Goal: Task Accomplishment & Management: Manage account settings

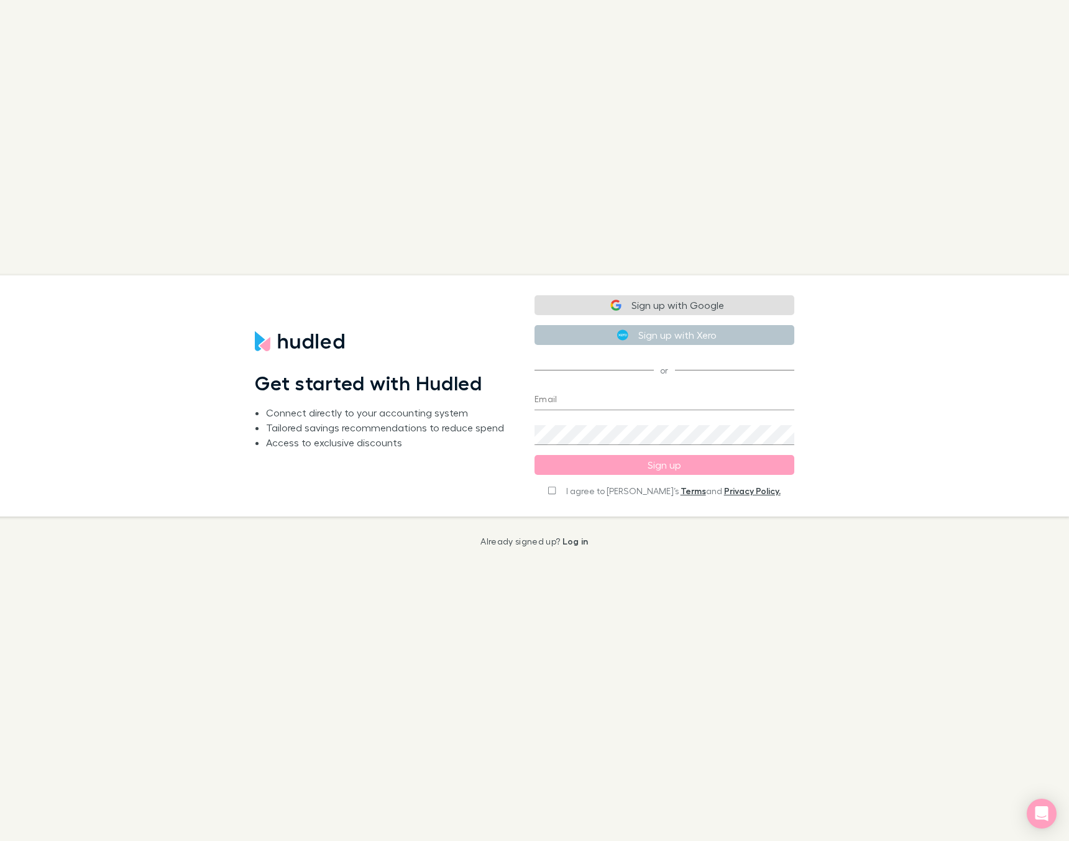
click at [577, 400] on input "Email" at bounding box center [664, 400] width 260 height 20
type input "[PERSON_NAME][EMAIL_ADDRESS][DOMAIN_NAME]"
click at [667, 463] on button "Sign up" at bounding box center [664, 465] width 260 height 20
click at [556, 489] on input "I agree to [PERSON_NAME]’s Terms and Privacy Policy." at bounding box center [551, 489] width 7 height 9
checkbox input "true"
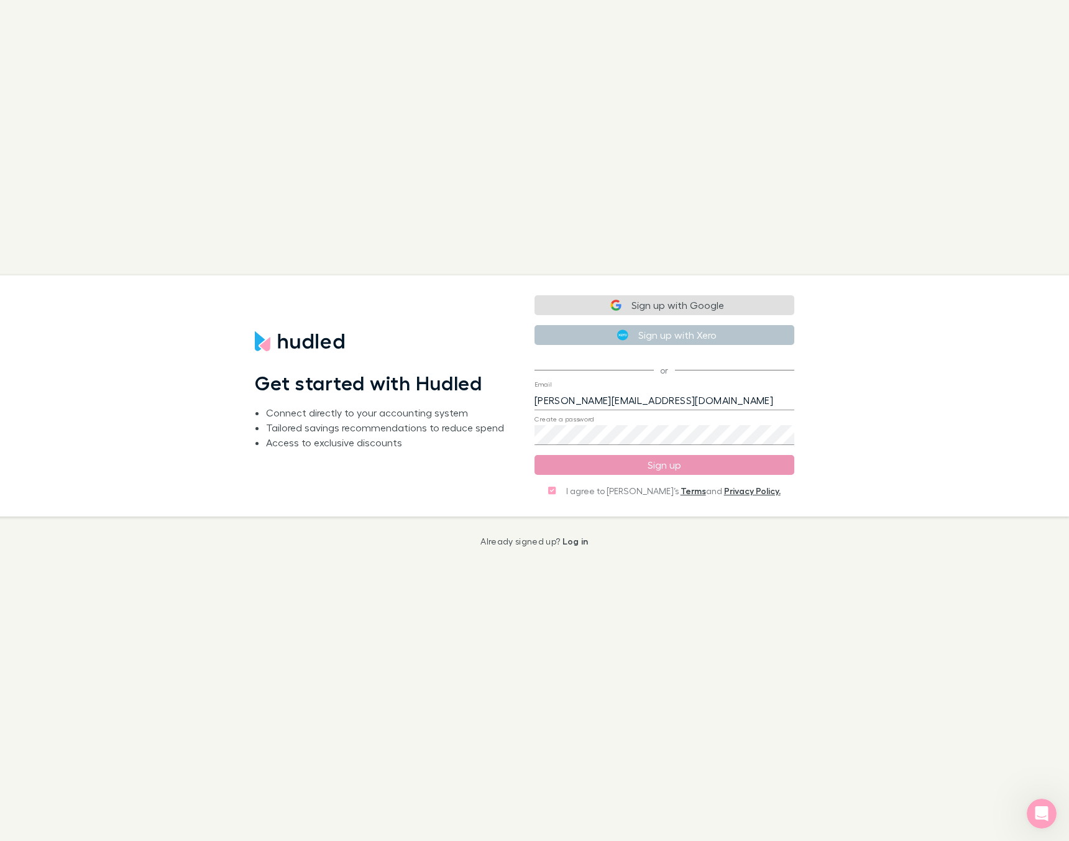
click at [682, 462] on button "Sign up" at bounding box center [664, 465] width 260 height 20
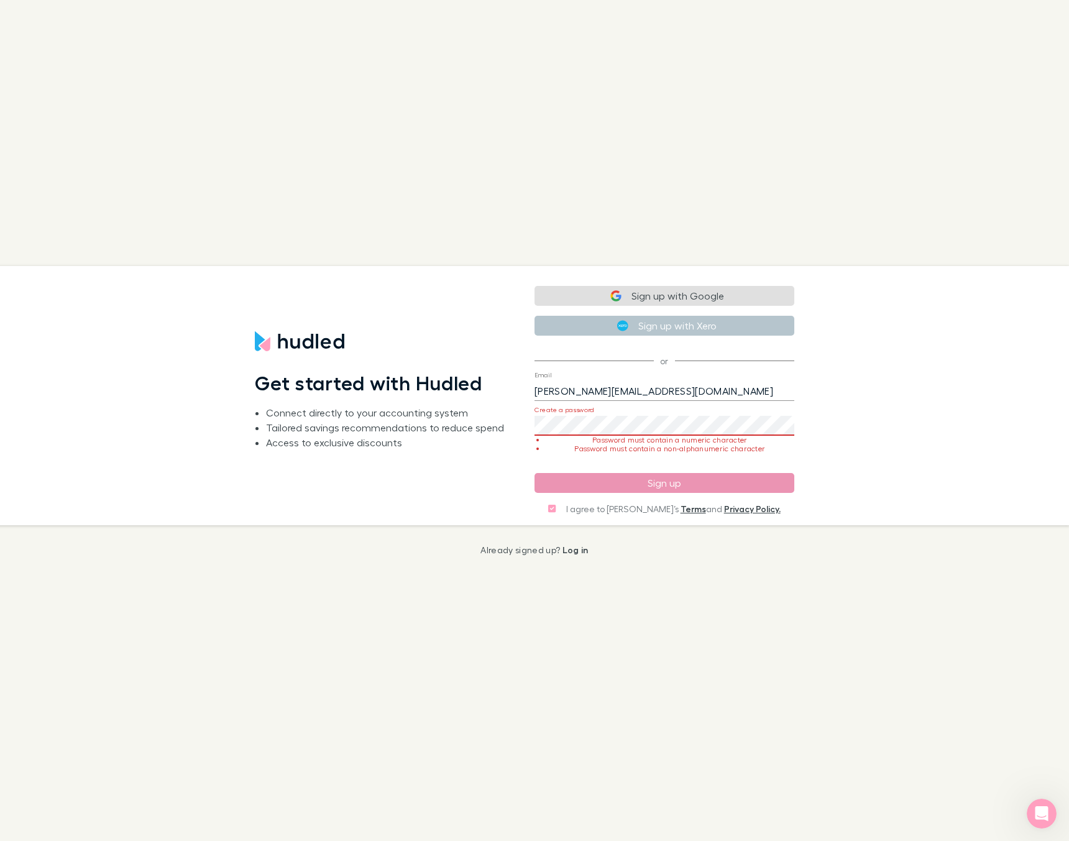
click at [706, 483] on button "Sign up" at bounding box center [664, 483] width 260 height 20
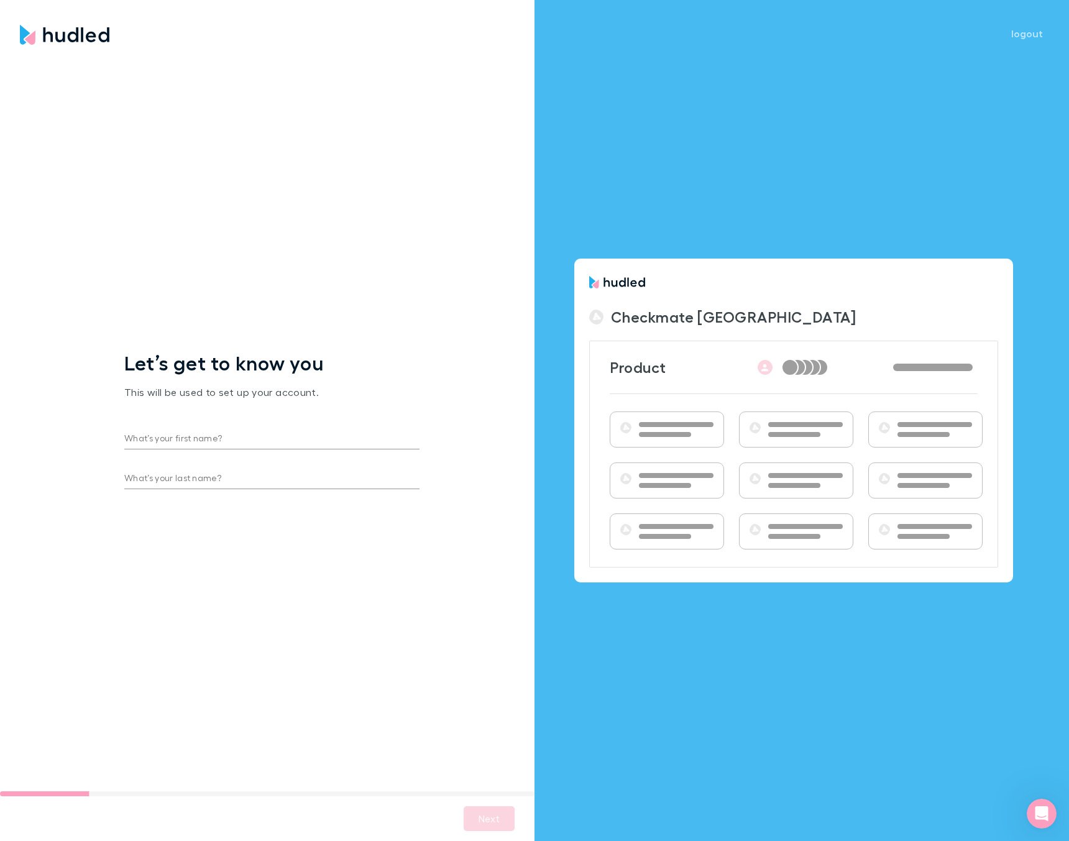
click at [773, 432] on div at bounding box center [794, 434] width 52 height 5
click at [157, 442] on input "What’s your first name?" at bounding box center [271, 439] width 295 height 20
type input "[PERSON_NAME]"
click at [164, 473] on input "What’s your last name?" at bounding box center [271, 479] width 295 height 20
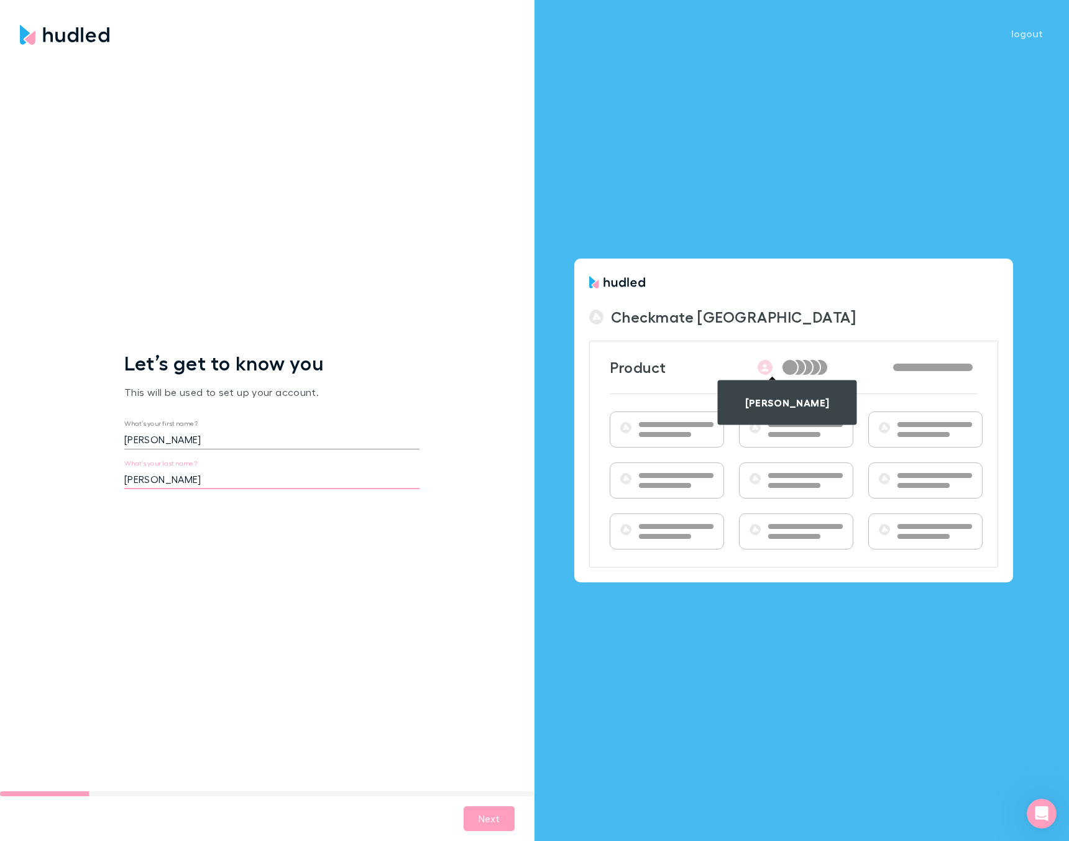
type input "[PERSON_NAME]"
click at [350, 625] on div "Let’s get to know you This will be used to set up your account. What’s your fir…" at bounding box center [272, 425] width 544 height 751
click at [490, 816] on button "Next" at bounding box center [489, 818] width 51 height 25
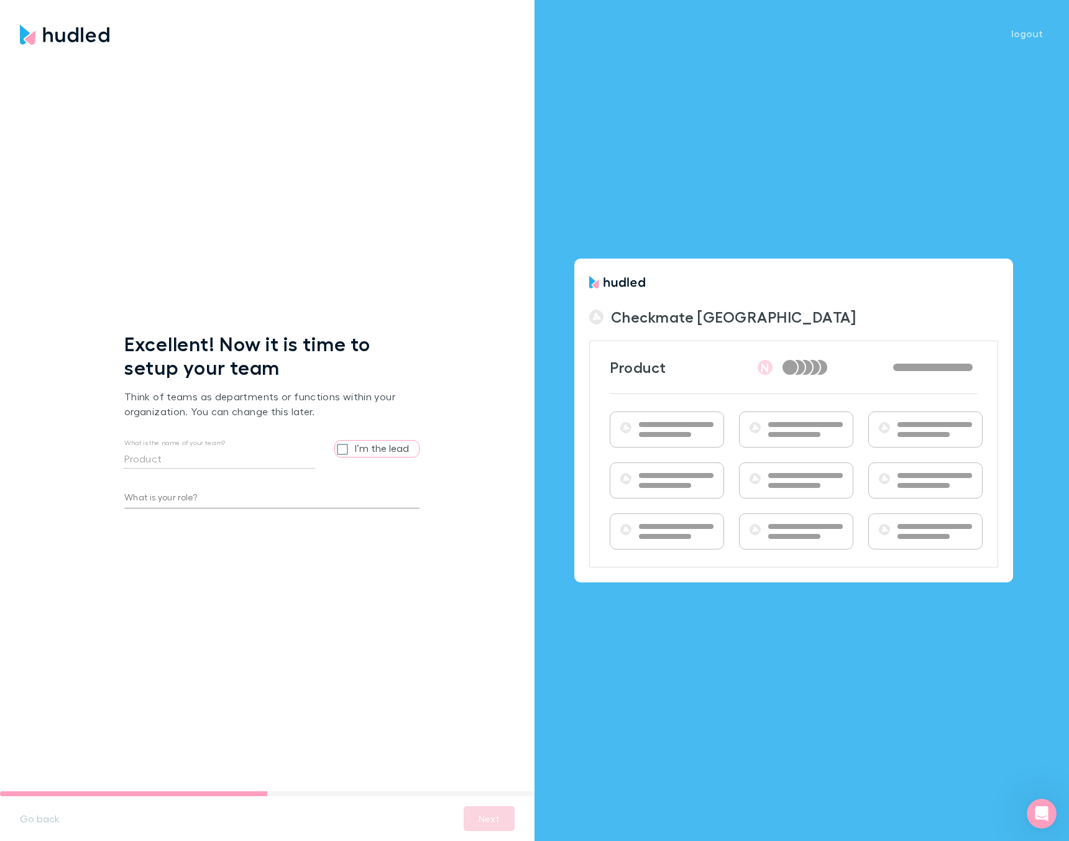
click at [177, 499] on input "What is your role?" at bounding box center [271, 498] width 295 height 20
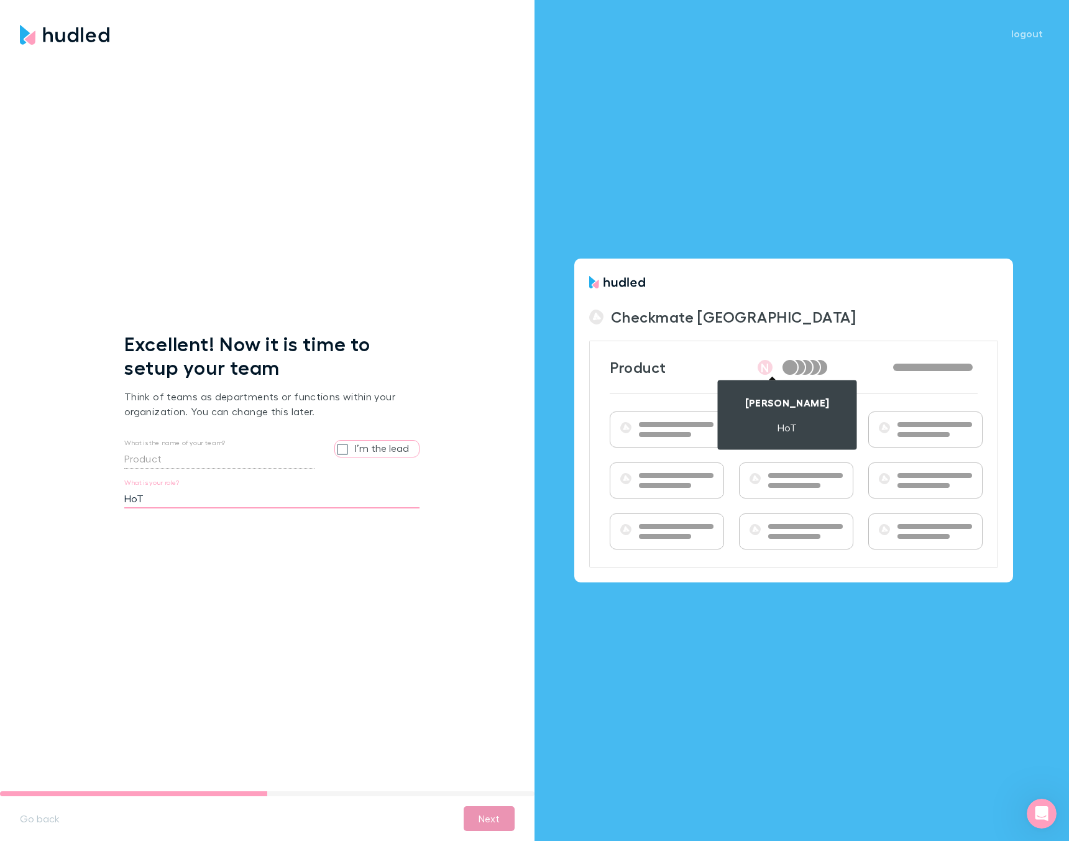
type input "HoT"
click at [486, 820] on button "Next" at bounding box center [489, 818] width 51 height 25
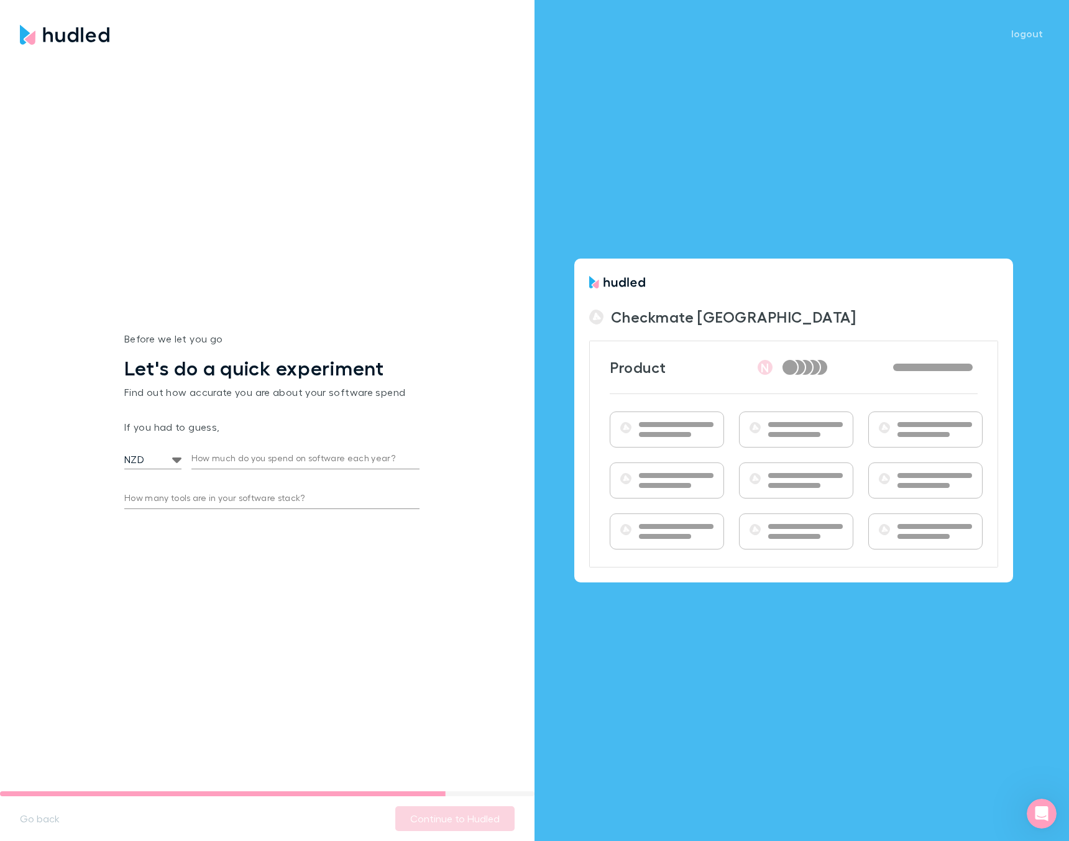
click at [208, 457] on input "How much do you spend on software each year?" at bounding box center [305, 459] width 228 height 20
type input "25,000"
click at [239, 495] on input "How many tools are in your software stack?" at bounding box center [271, 499] width 295 height 20
type input "3"
type input "40"
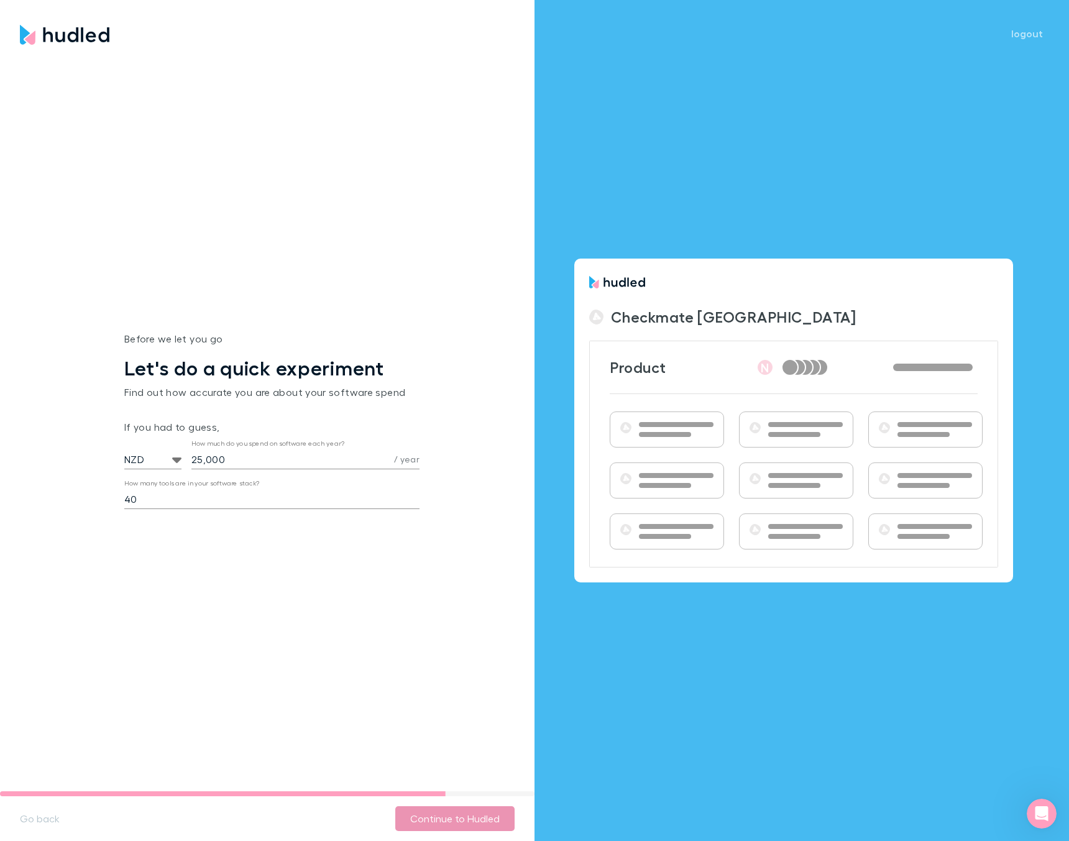
click at [449, 816] on button "Continue to Hudled" at bounding box center [454, 818] width 119 height 25
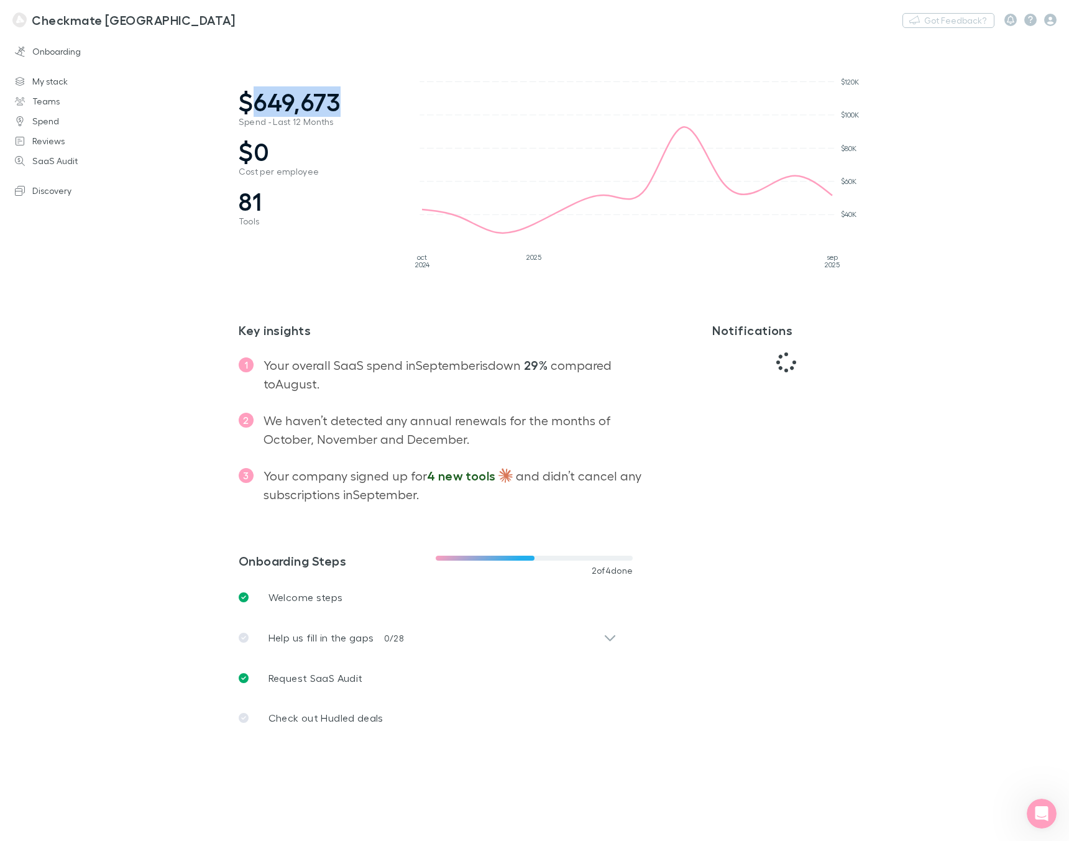
drag, startPoint x: 252, startPoint y: 104, endPoint x: 335, endPoint y: 113, distance: 83.7
click at [335, 113] on span "$649,673" at bounding box center [316, 102] width 155 height 30
click at [661, 331] on div "Notifications" at bounding box center [755, 640] width 207 height 735
click at [46, 84] on link "My stack" at bounding box center [83, 81] width 163 height 20
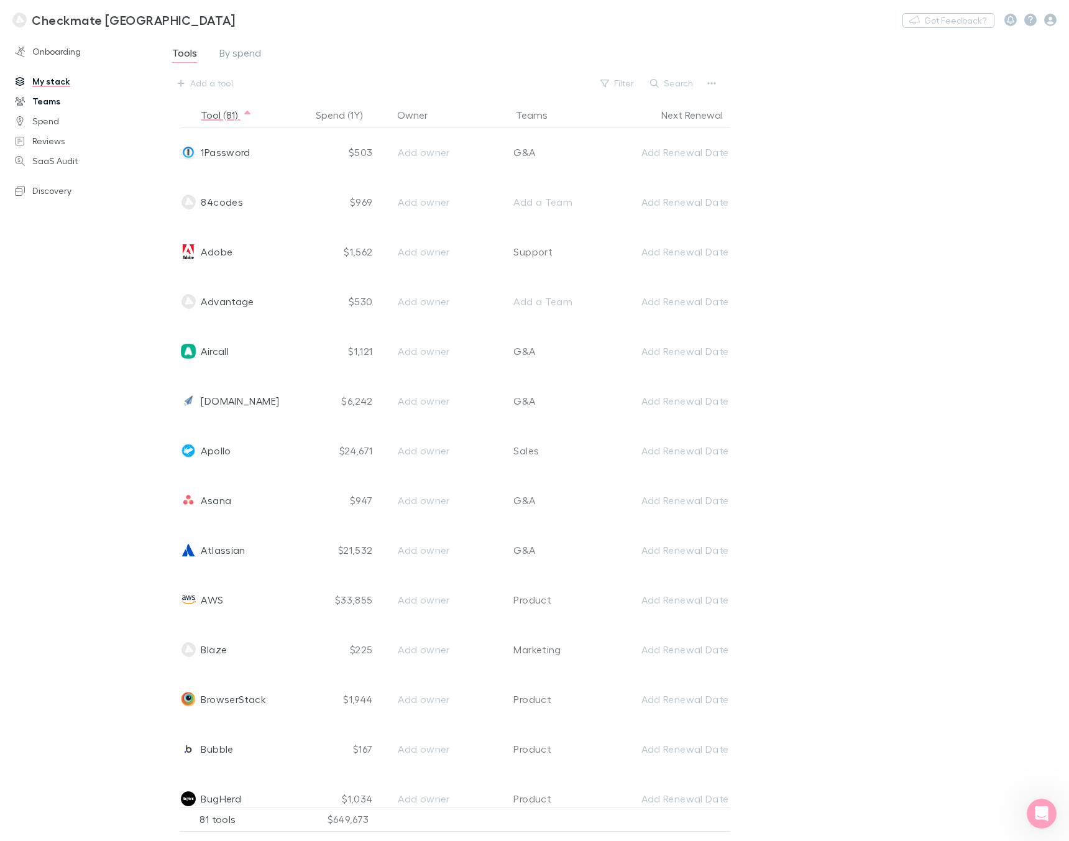
click at [50, 103] on link "Teams" at bounding box center [83, 101] width 163 height 20
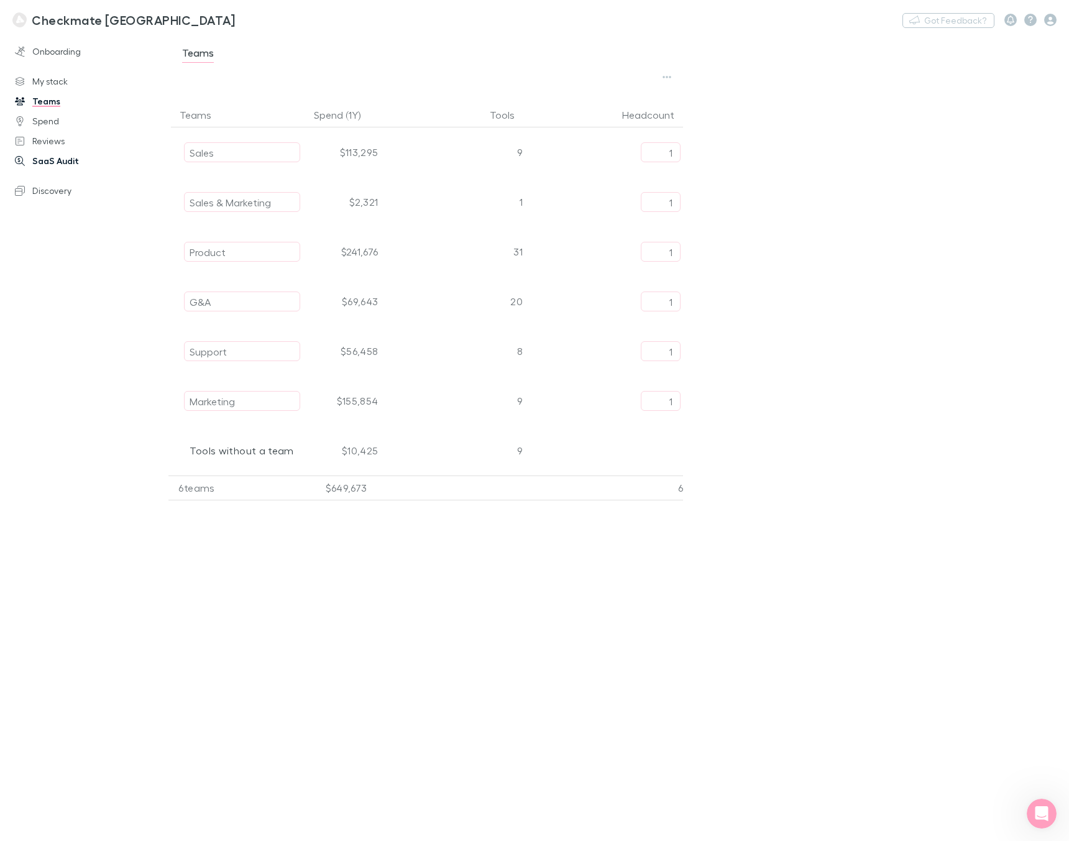
click at [64, 161] on link "SaaS Audit" at bounding box center [83, 161] width 163 height 20
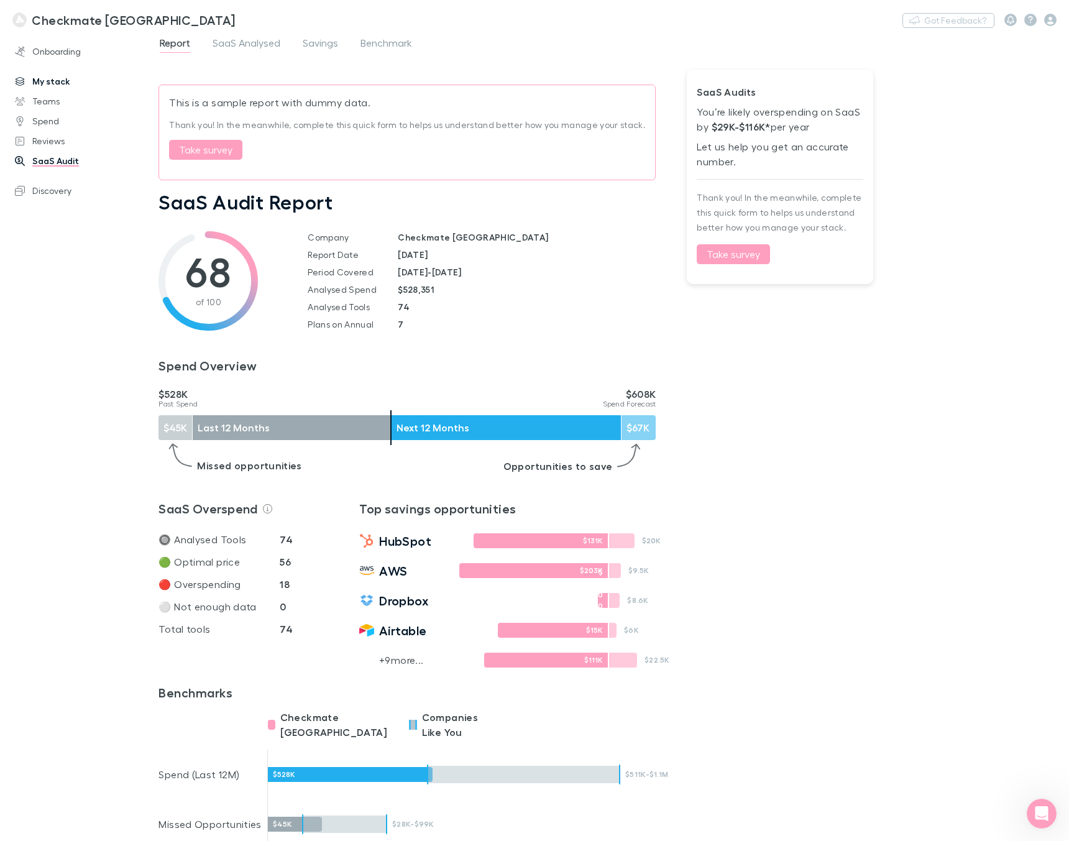
click at [51, 81] on link "My stack" at bounding box center [83, 81] width 163 height 20
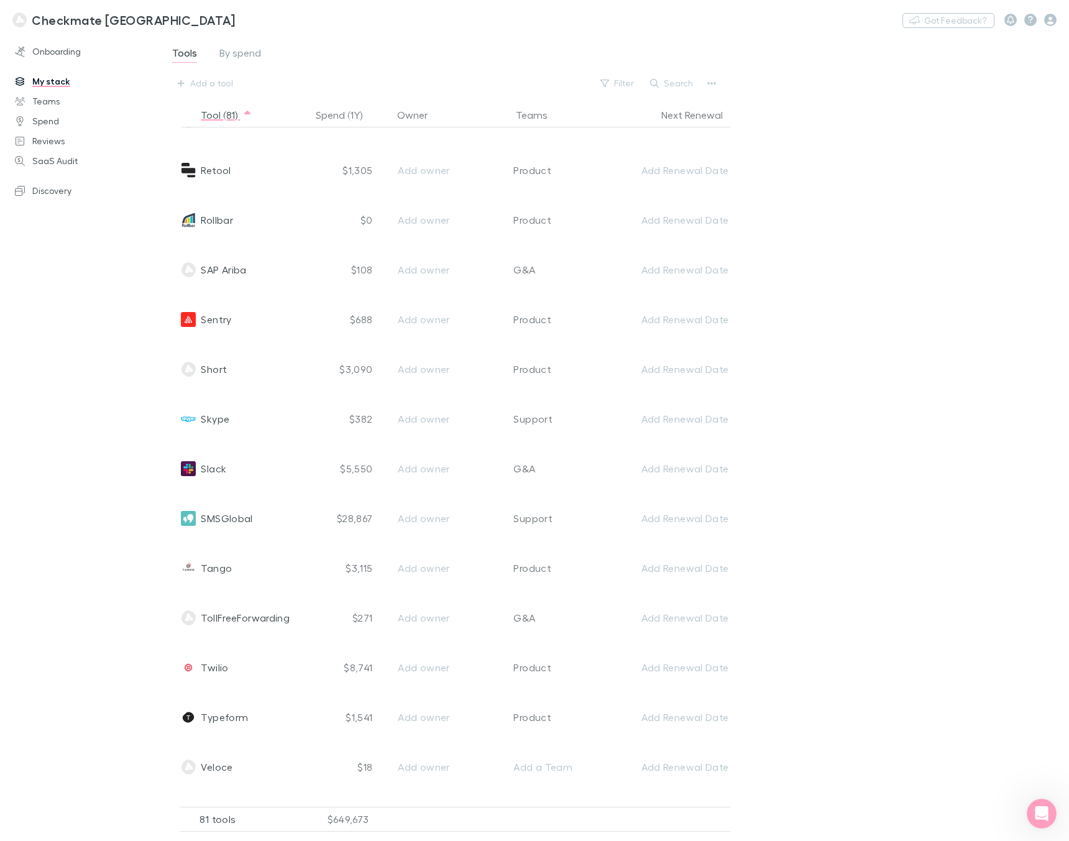
scroll to position [3347, 0]
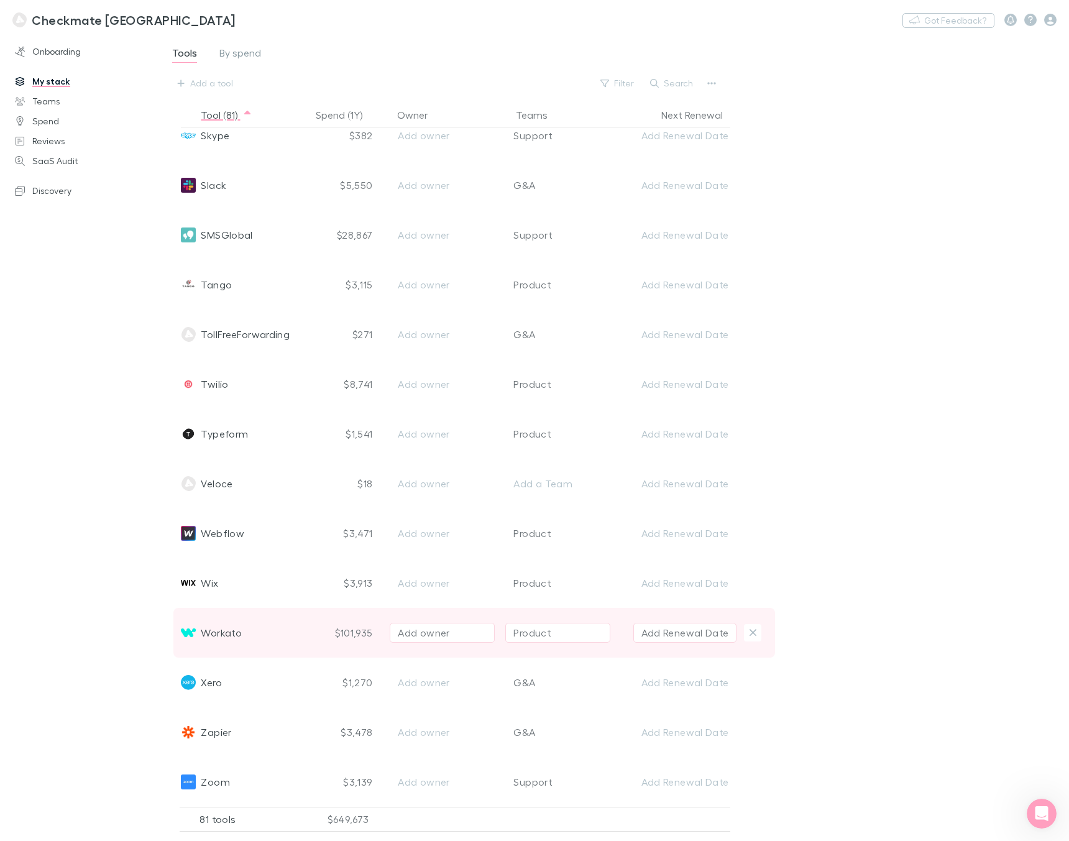
click at [456, 636] on div "Add owner" at bounding box center [442, 632] width 89 height 15
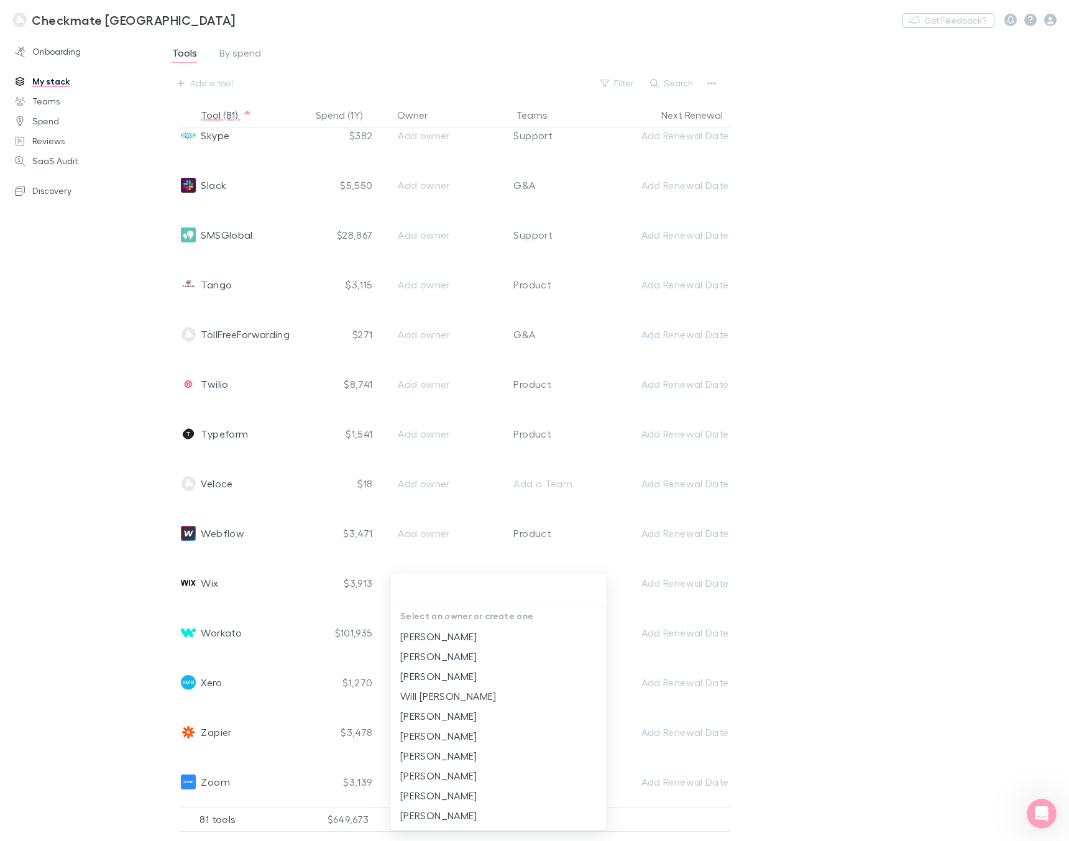
click at [845, 617] on div at bounding box center [534, 420] width 1069 height 841
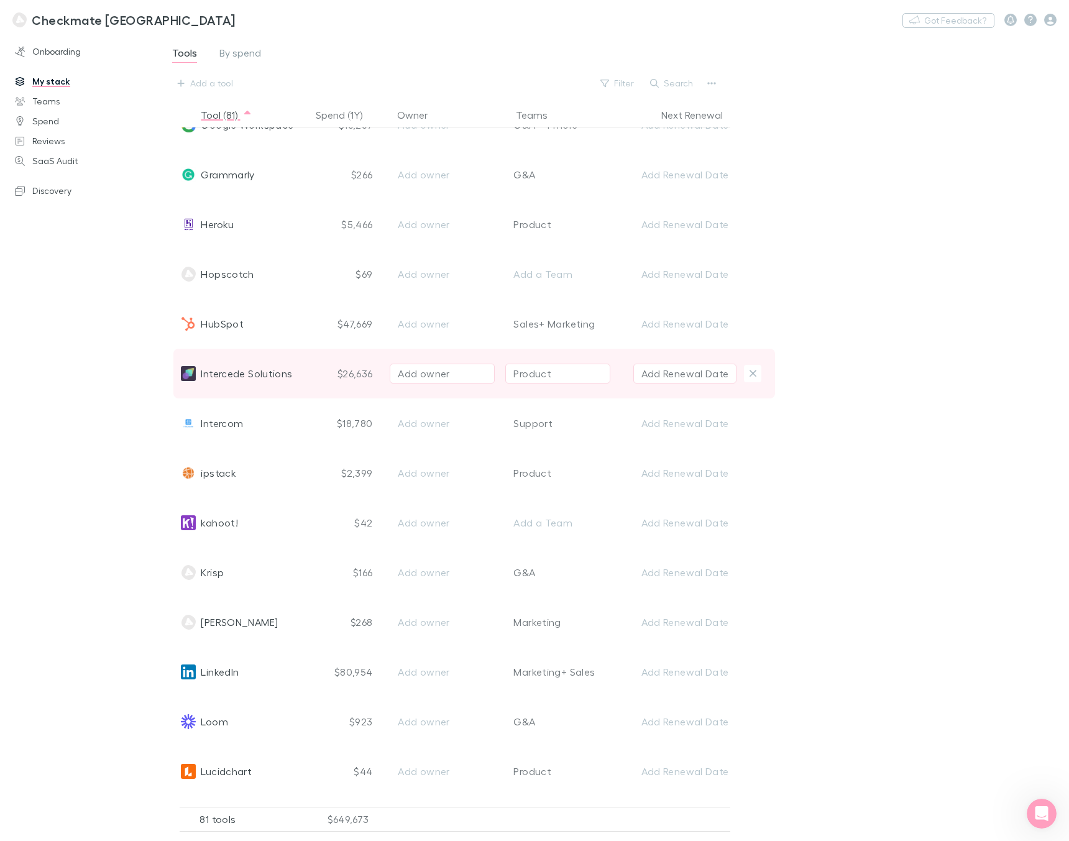
scroll to position [1770, 0]
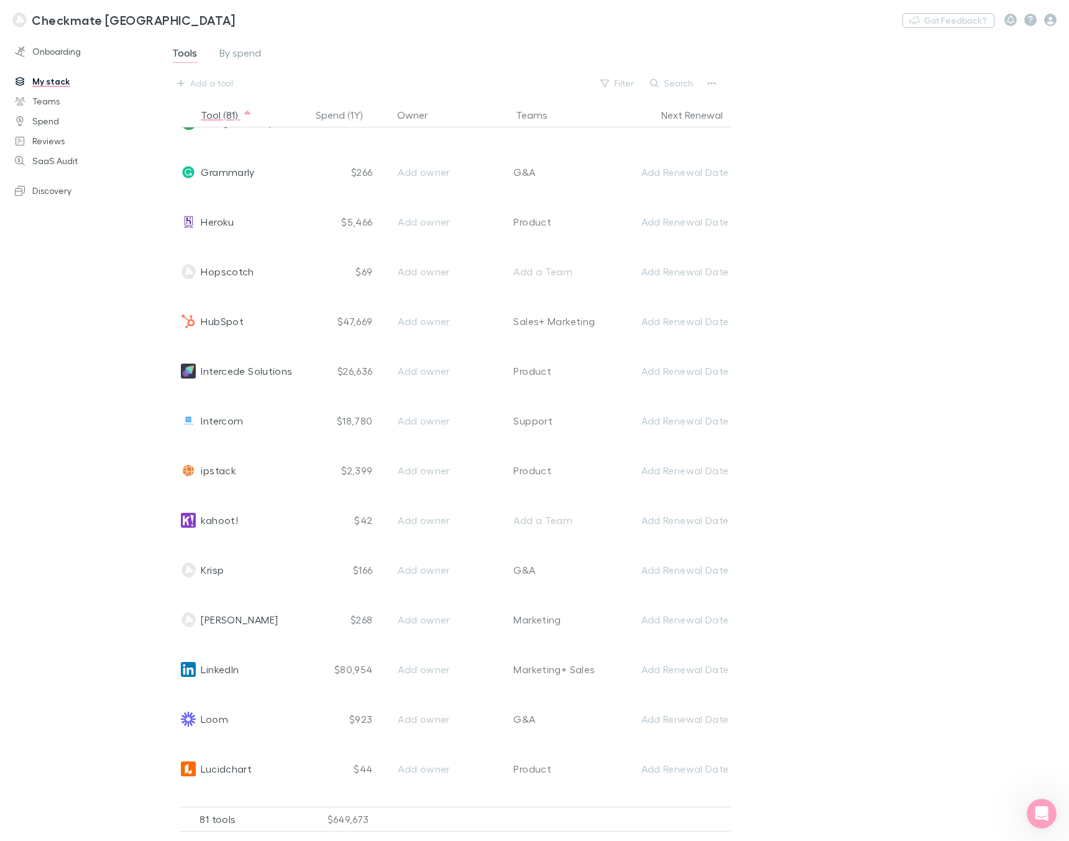
click at [837, 370] on div "Tools By spend Add a tool Filter Search Tool (81) Spend (1Y) Owner Teams Next R…" at bounding box center [613, 433] width 910 height 797
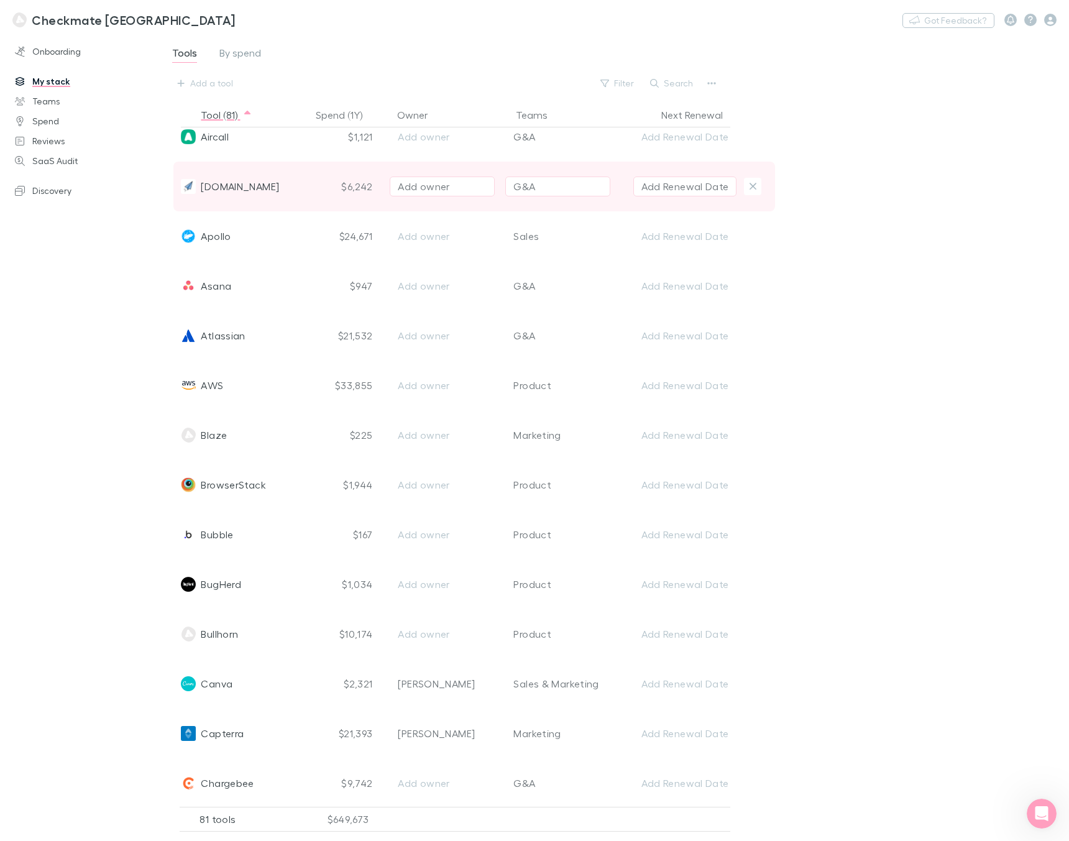
scroll to position [295, 0]
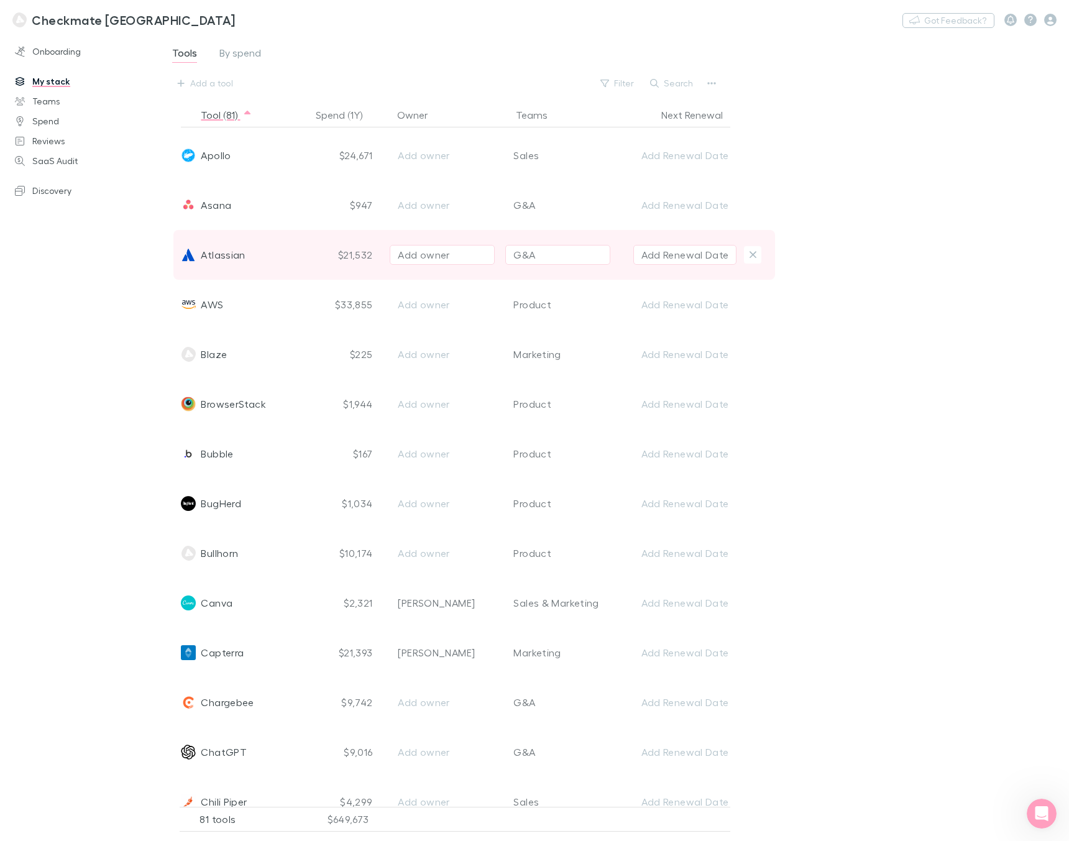
click at [350, 255] on div "$21,532" at bounding box center [345, 255] width 68 height 50
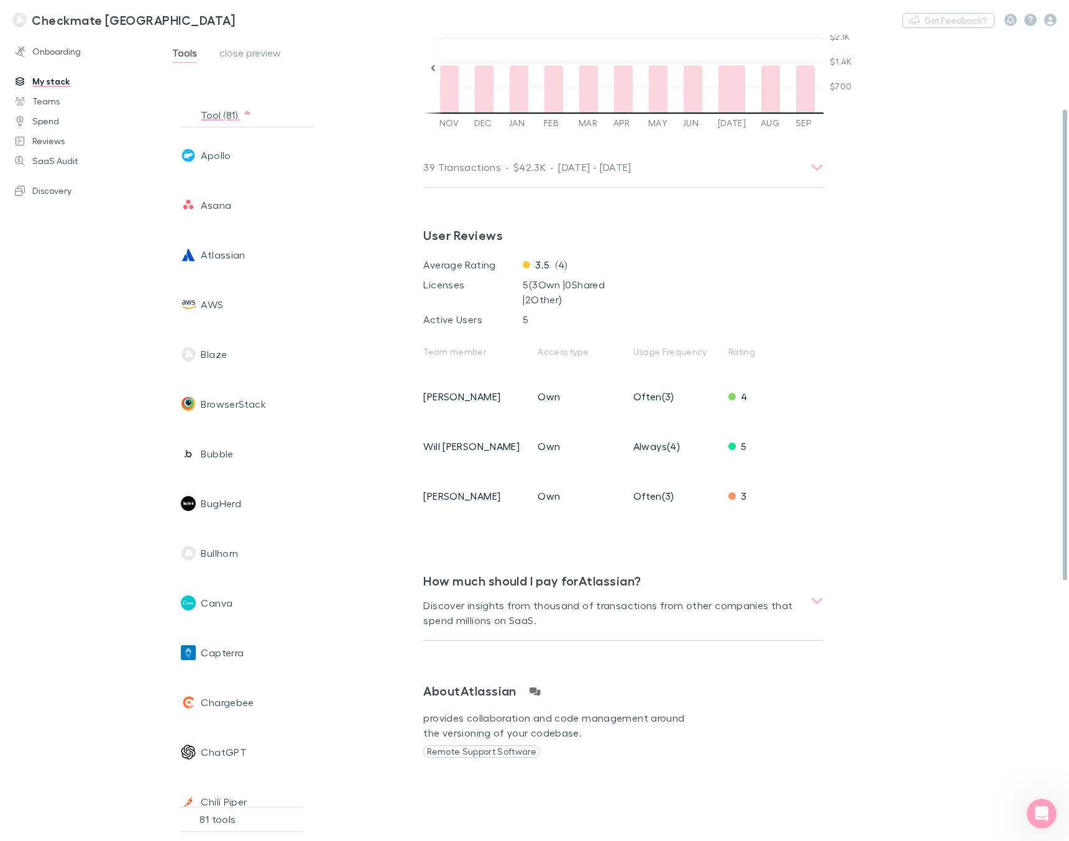
scroll to position [0, 0]
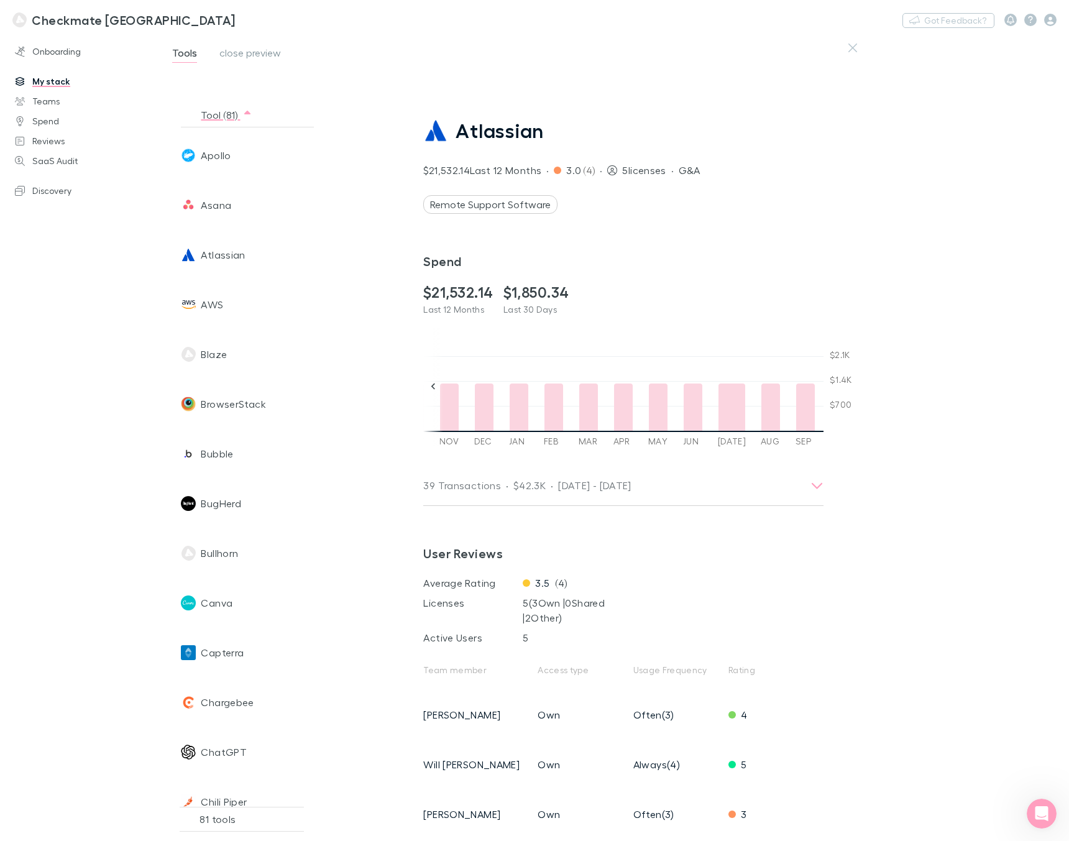
click at [184, 53] on span "Tools" at bounding box center [184, 55] width 25 height 16
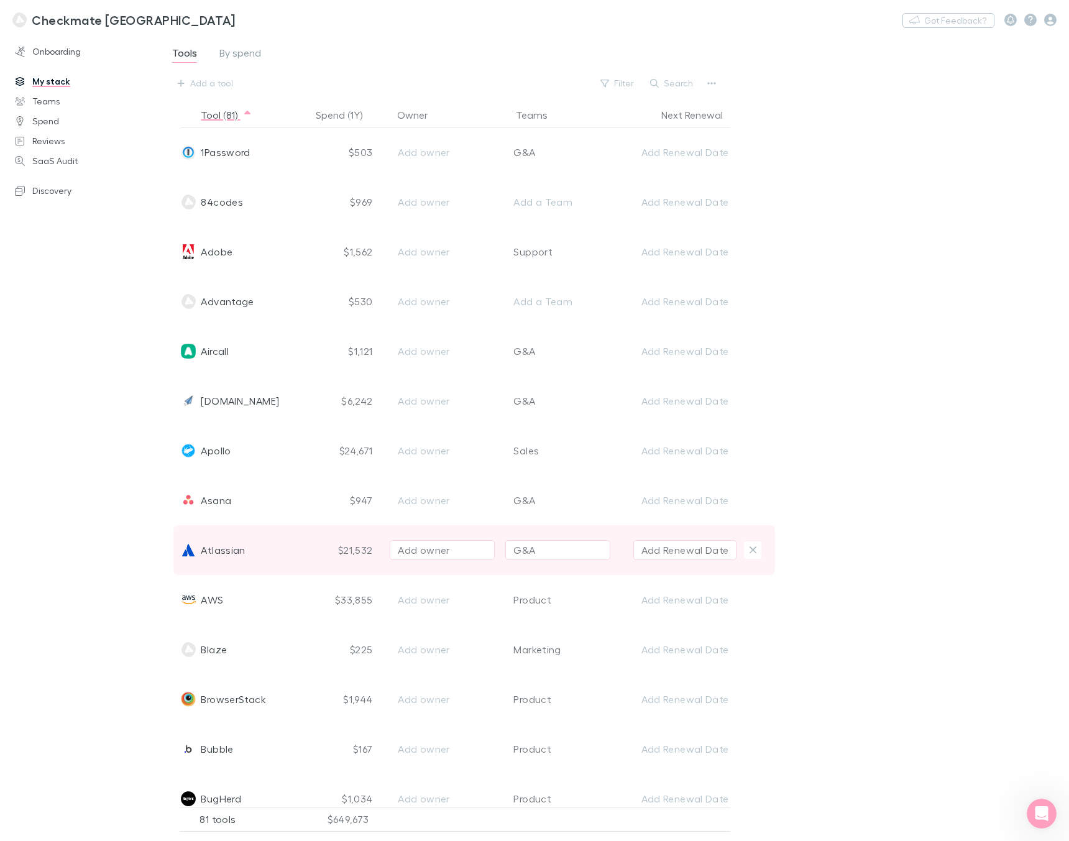
click at [419, 544] on div "Add owner" at bounding box center [442, 549] width 89 height 15
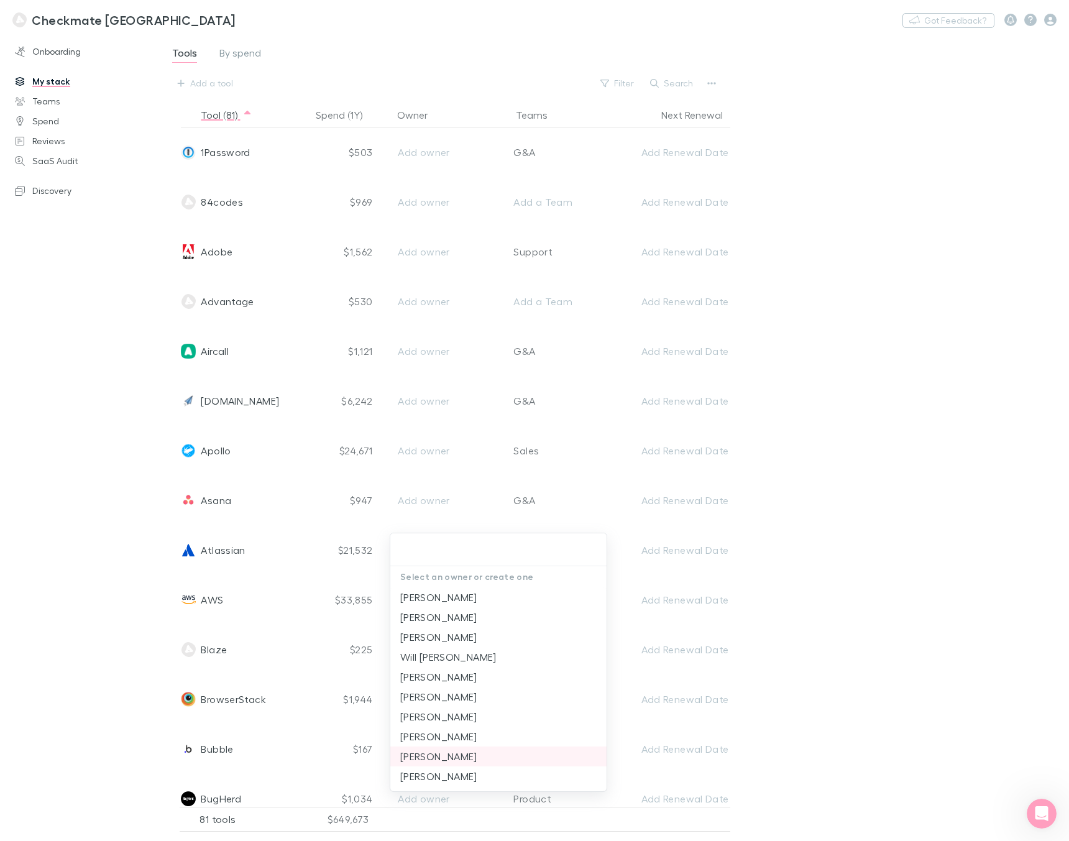
click at [469, 753] on li "[PERSON_NAME]" at bounding box center [498, 756] width 216 height 20
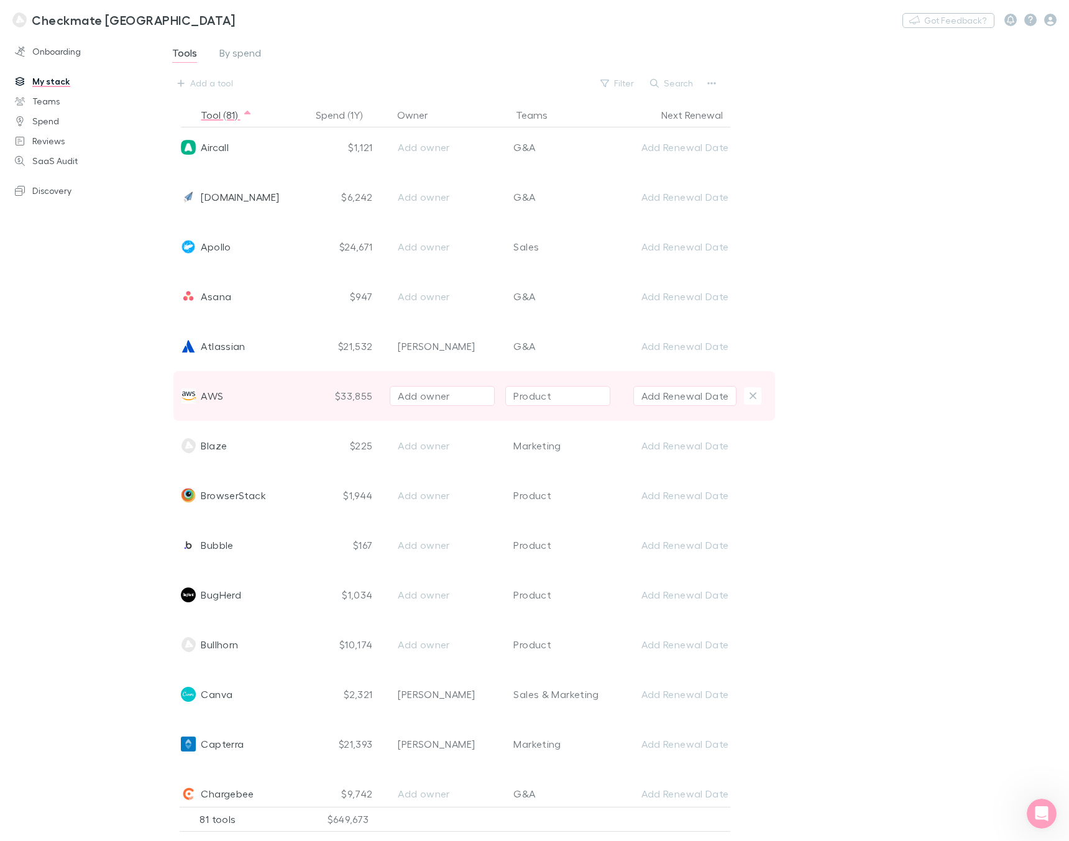
scroll to position [191, 0]
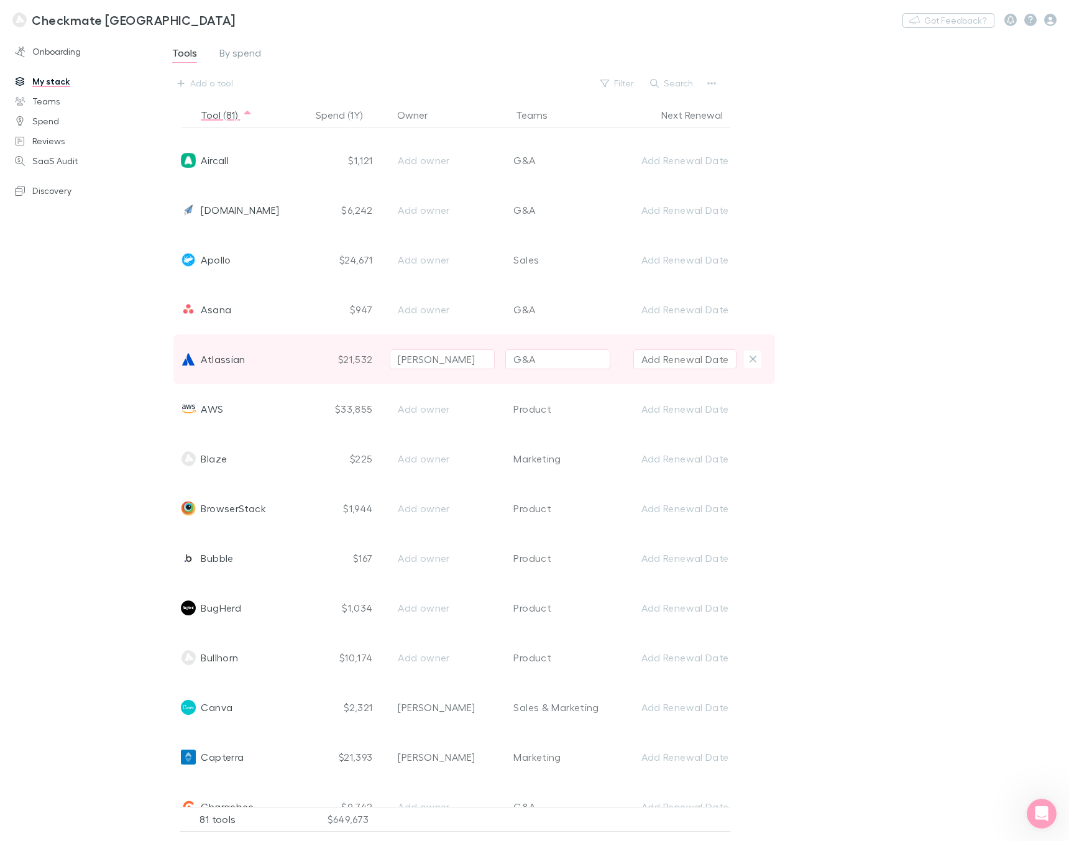
click at [231, 361] on span "Atlassian" at bounding box center [223, 359] width 44 height 50
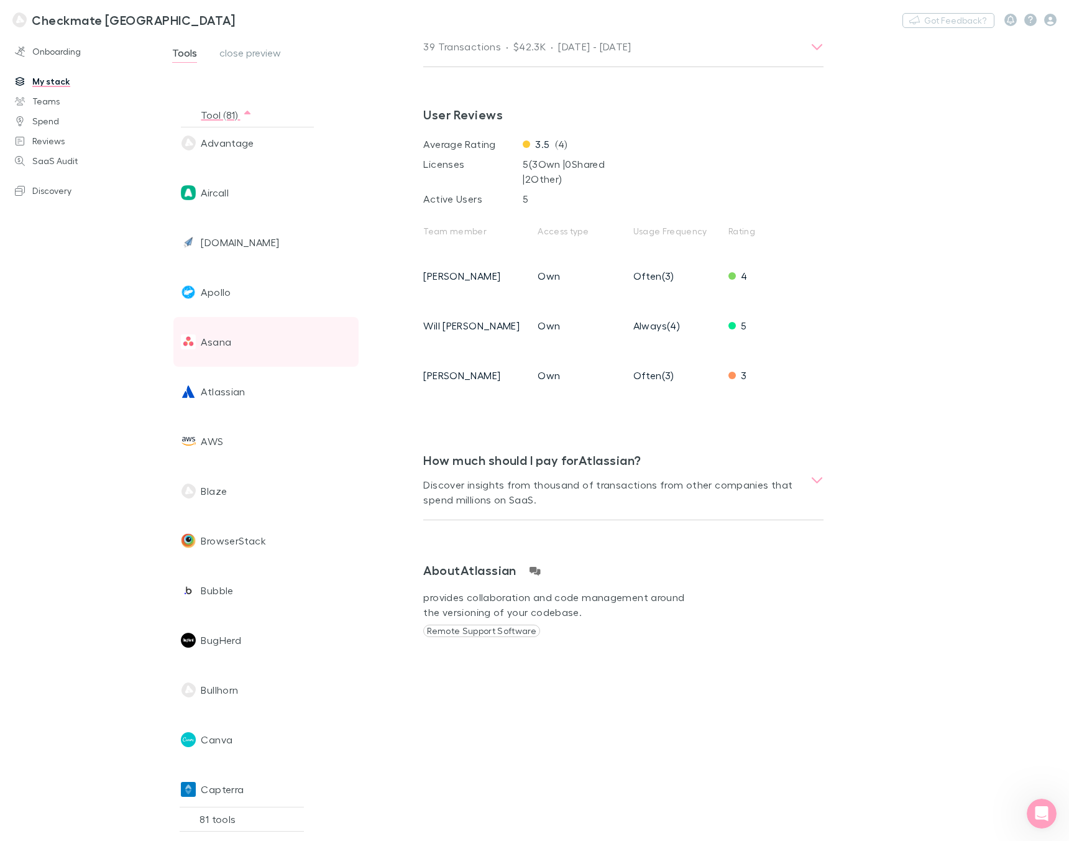
scroll to position [213, 0]
